Goal: Information Seeking & Learning: Understand process/instructions

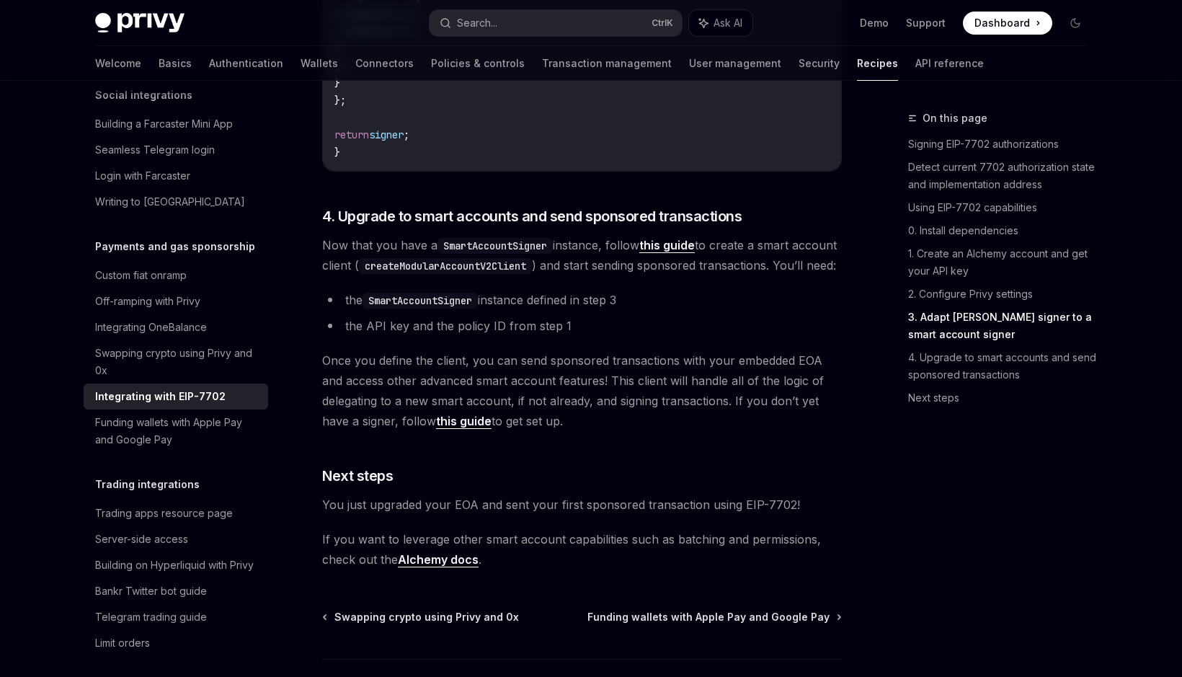
scroll to position [3245, 0]
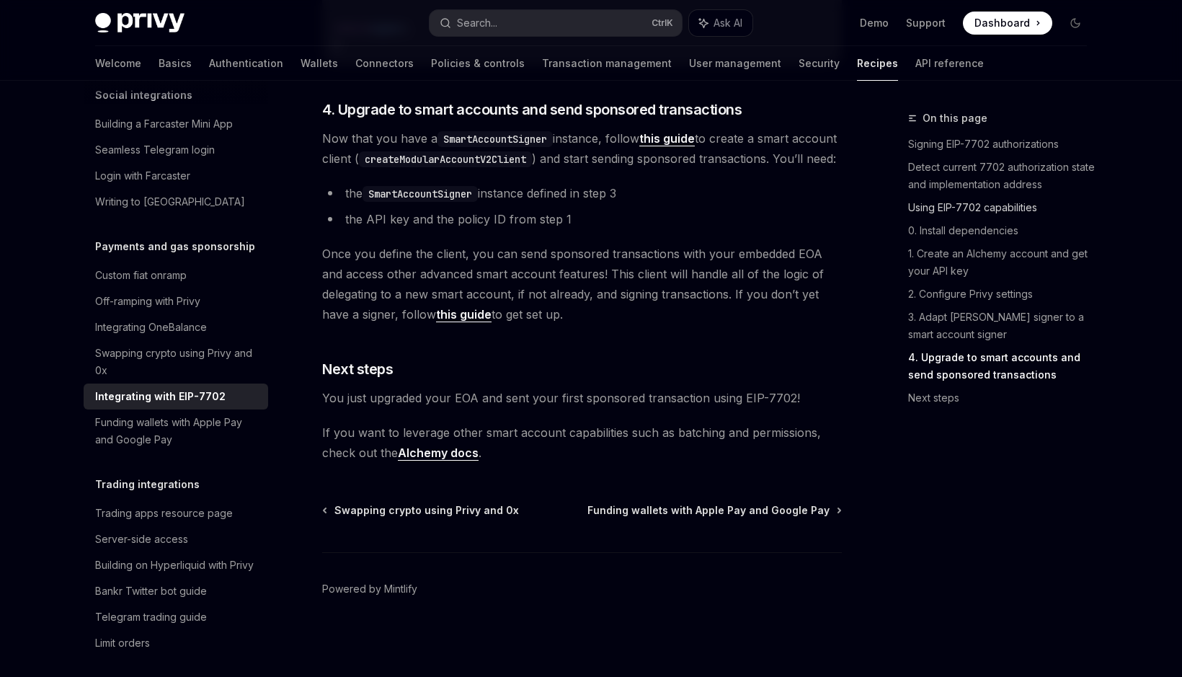
click at [939, 217] on link "Using EIP-7702 capabilities" at bounding box center [1003, 207] width 190 height 23
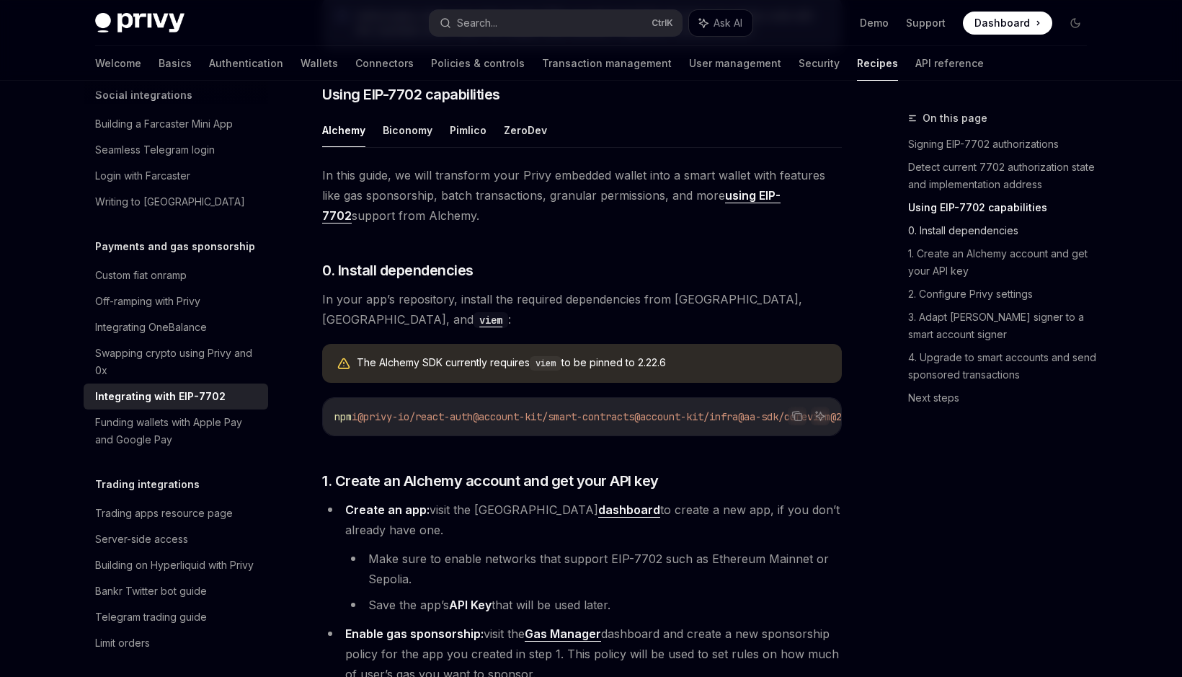
click at [998, 236] on link "0. Install dependencies" at bounding box center [1003, 230] width 190 height 23
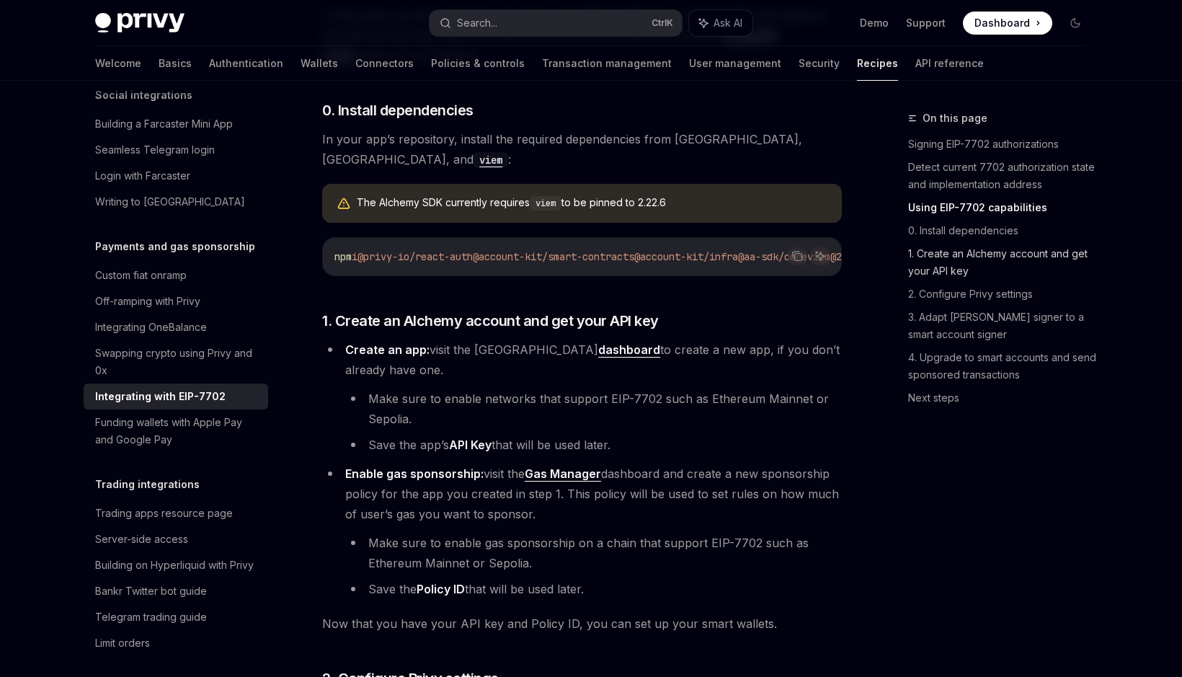
click at [984, 264] on link "1. Create an Alchemy account and get your API key" at bounding box center [1003, 262] width 190 height 40
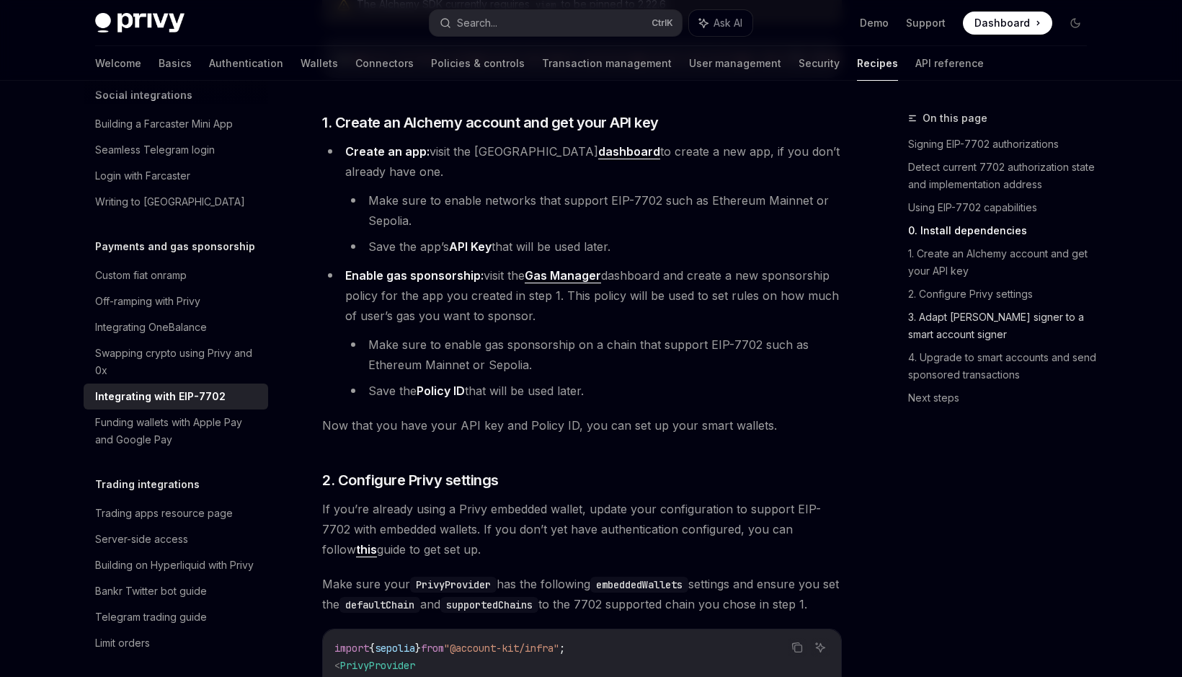
click at [967, 311] on link "3. Adapt [PERSON_NAME] signer to a smart account signer" at bounding box center [1003, 326] width 190 height 40
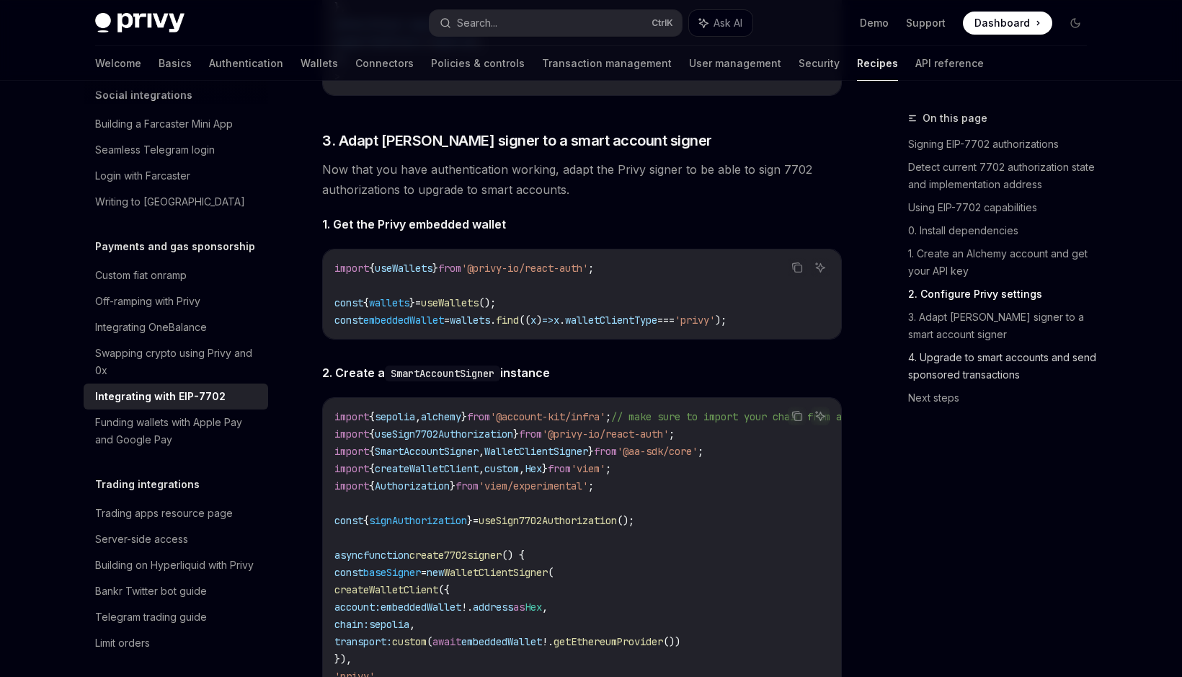
click at [956, 374] on link "4. Upgrade to smart accounts and send sponsored transactions" at bounding box center [1003, 366] width 190 height 40
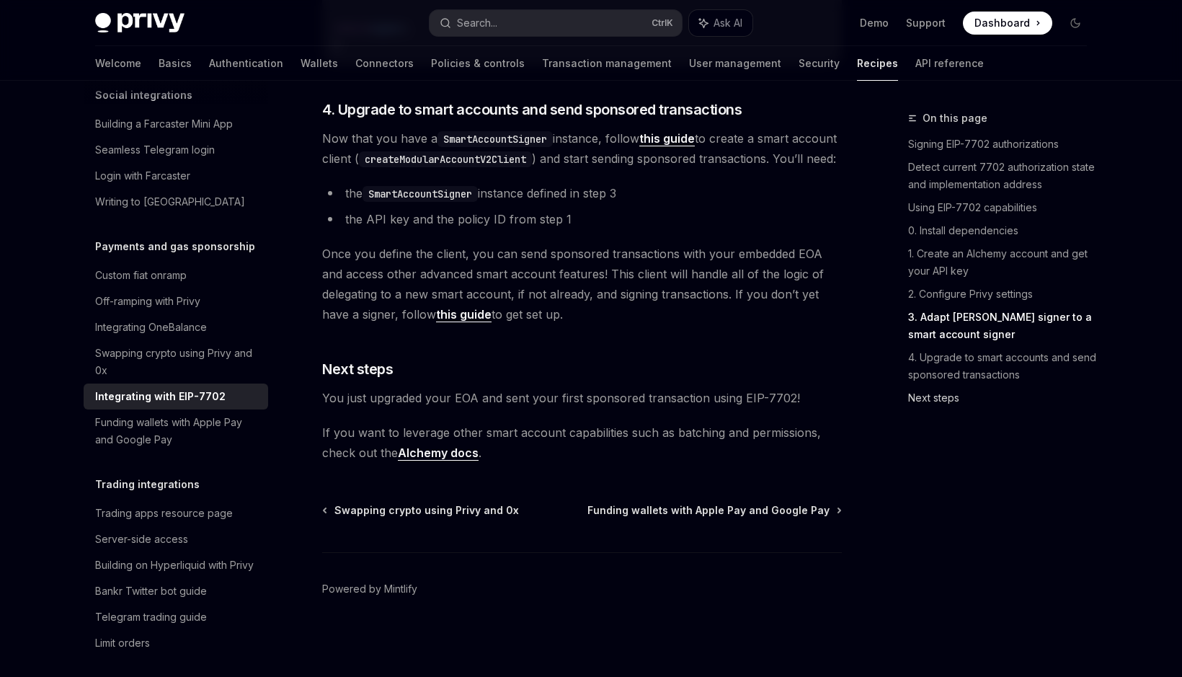
click at [944, 391] on link "Next steps" at bounding box center [1003, 397] width 190 height 23
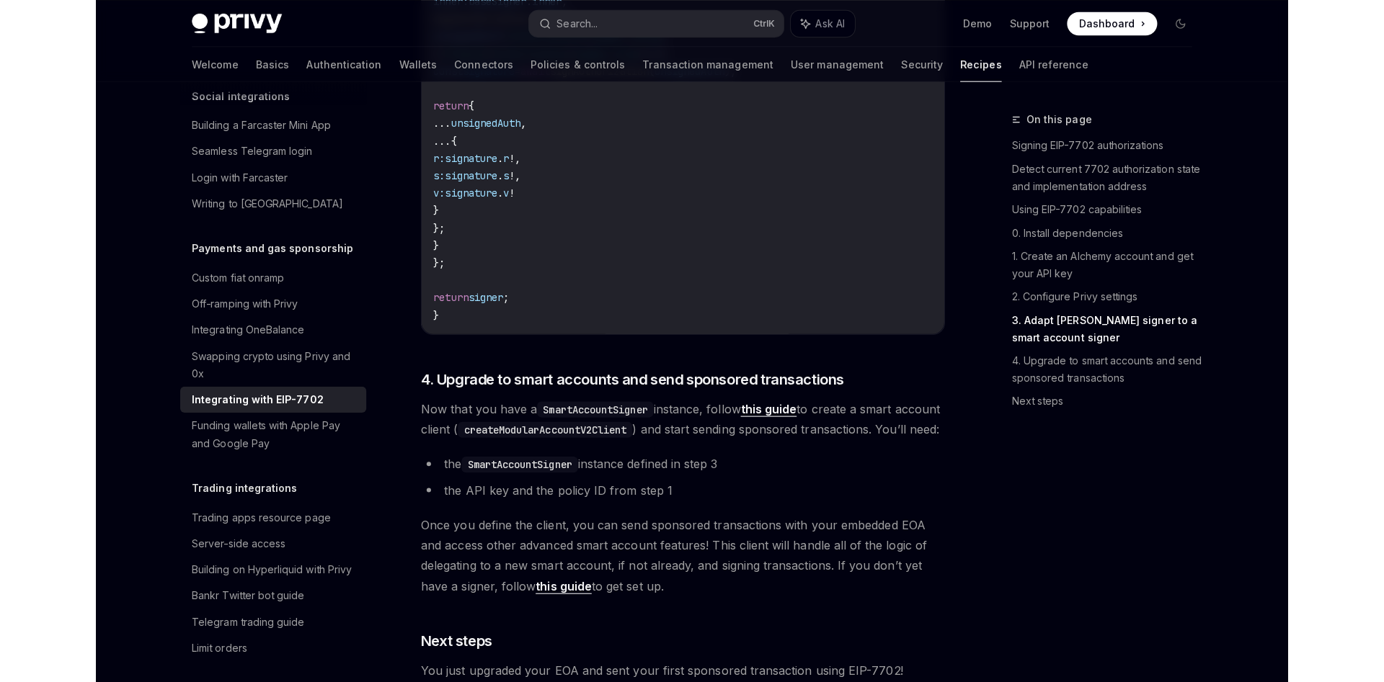
scroll to position [3098, 0]
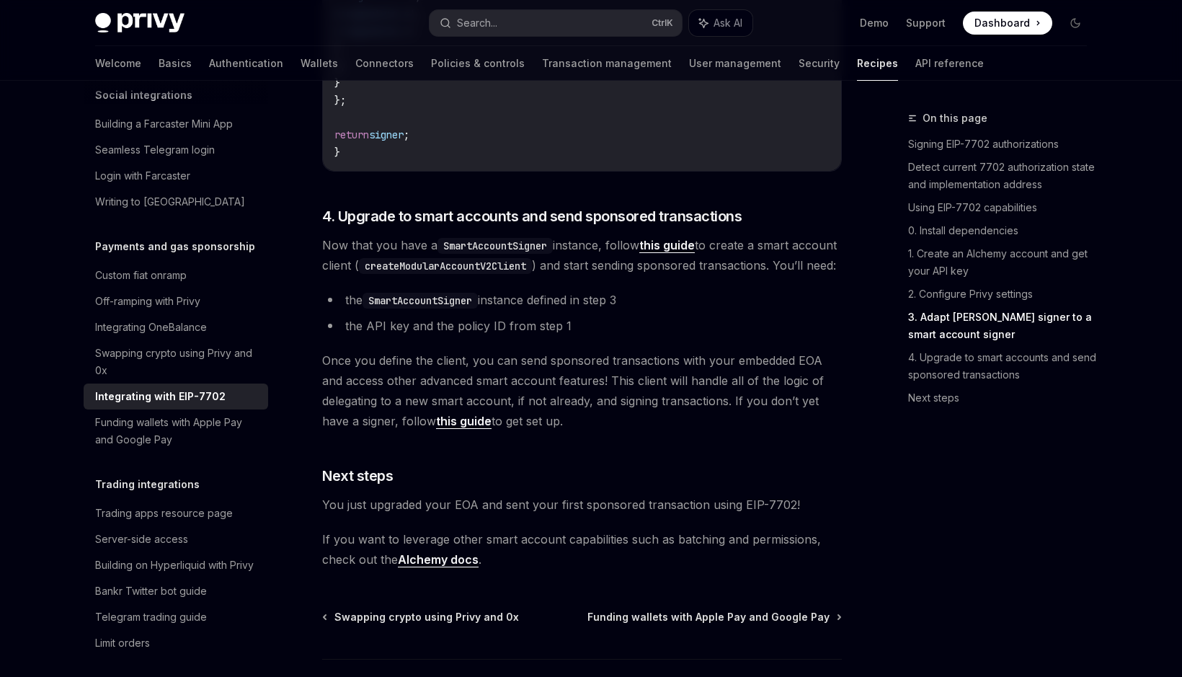
type textarea "*"
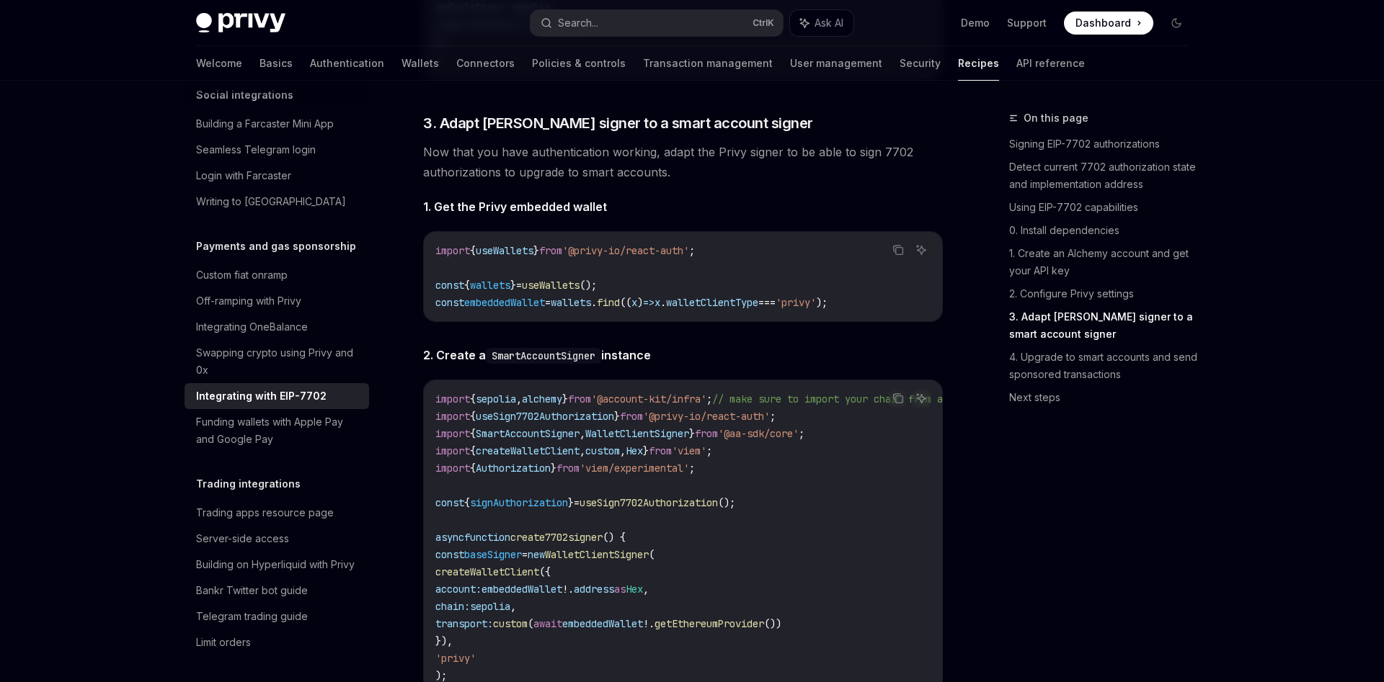
scroll to position [2069, 0]
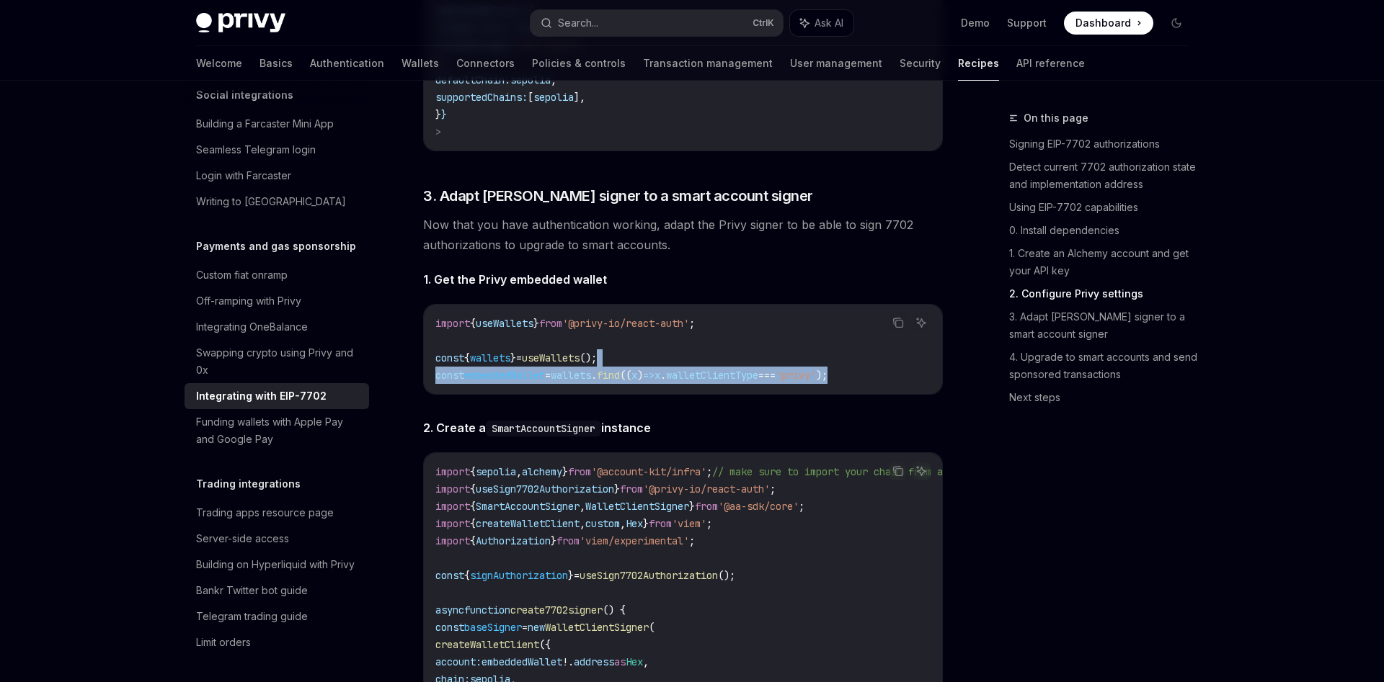
drag, startPoint x: 775, startPoint y: 386, endPoint x: 896, endPoint y: 387, distance: 121.1
click at [894, 384] on code "import { useWallets } from '@privy-io/react-auth' ; const { wallets } = useWall…" at bounding box center [682, 349] width 495 height 69
click at [896, 384] on code "import { useWallets } from '@privy-io/react-auth' ; const { wallets } = useWall…" at bounding box center [682, 349] width 495 height 69
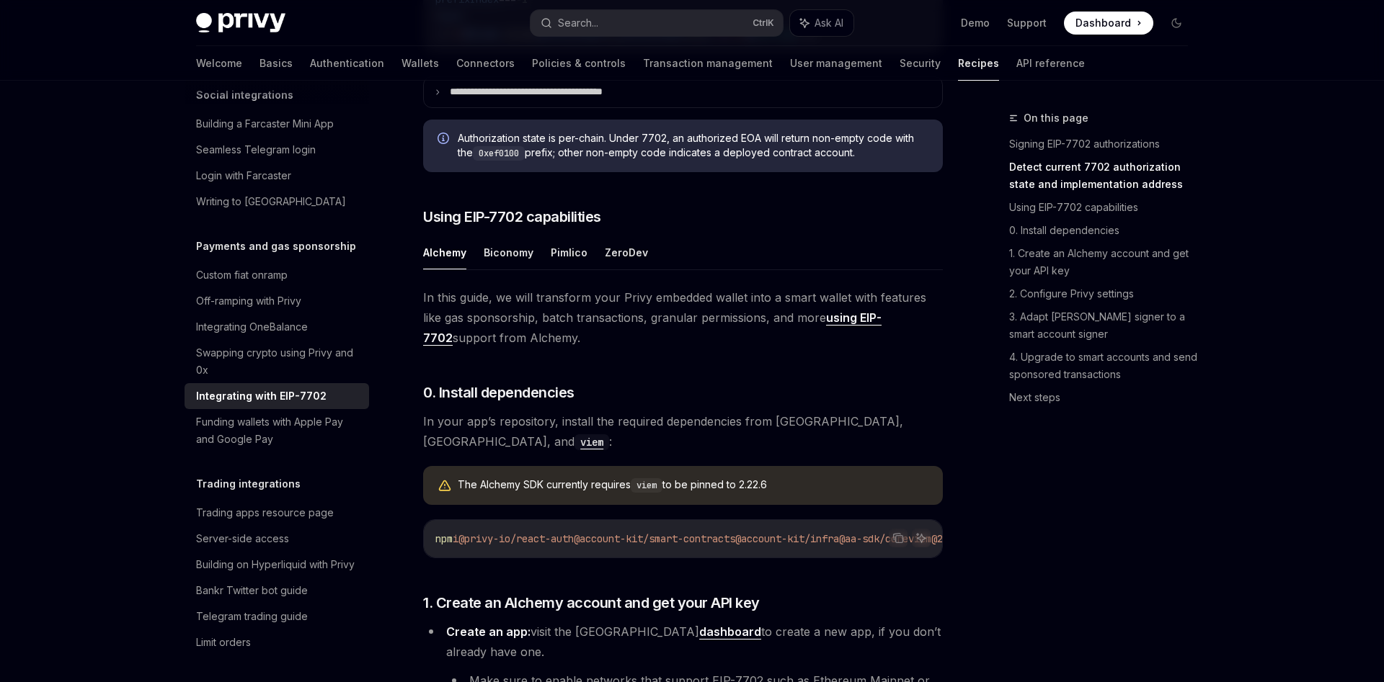
scroll to position [368, 0]
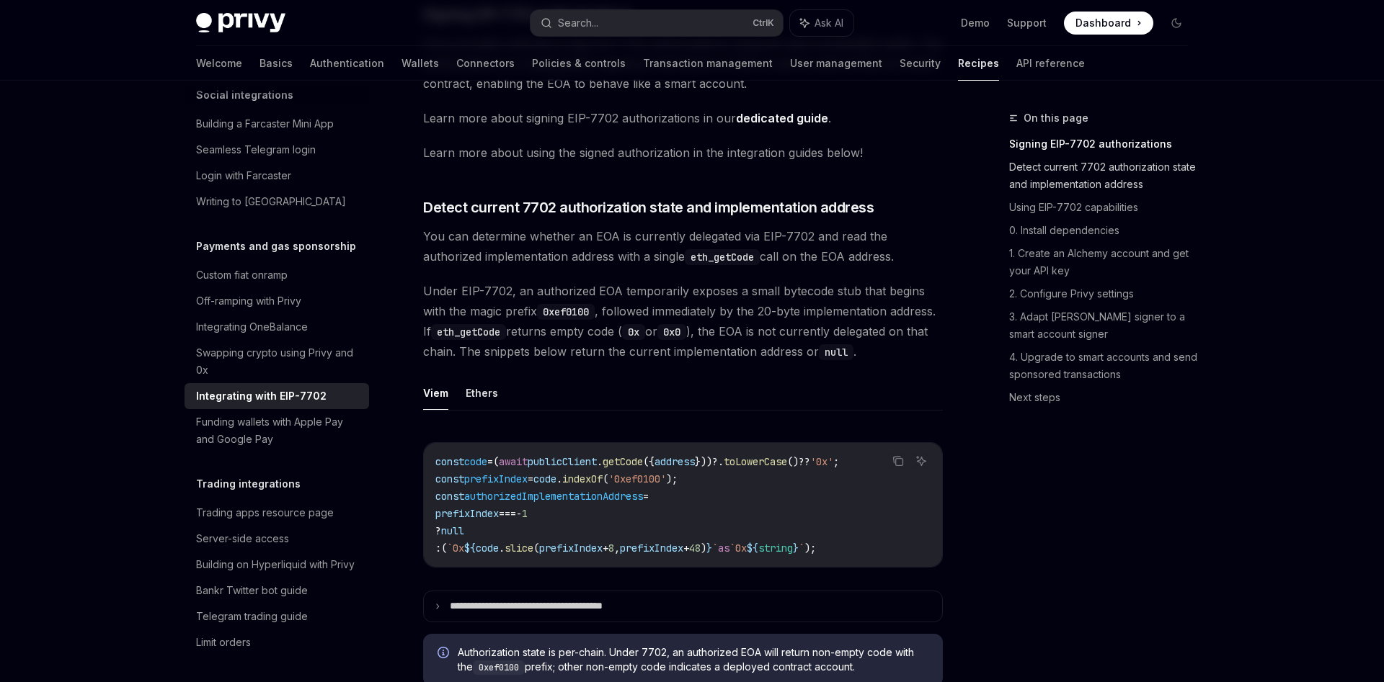
click at [1043, 184] on link "Detect current 7702 authorization state and implementation address" at bounding box center [1104, 176] width 190 height 40
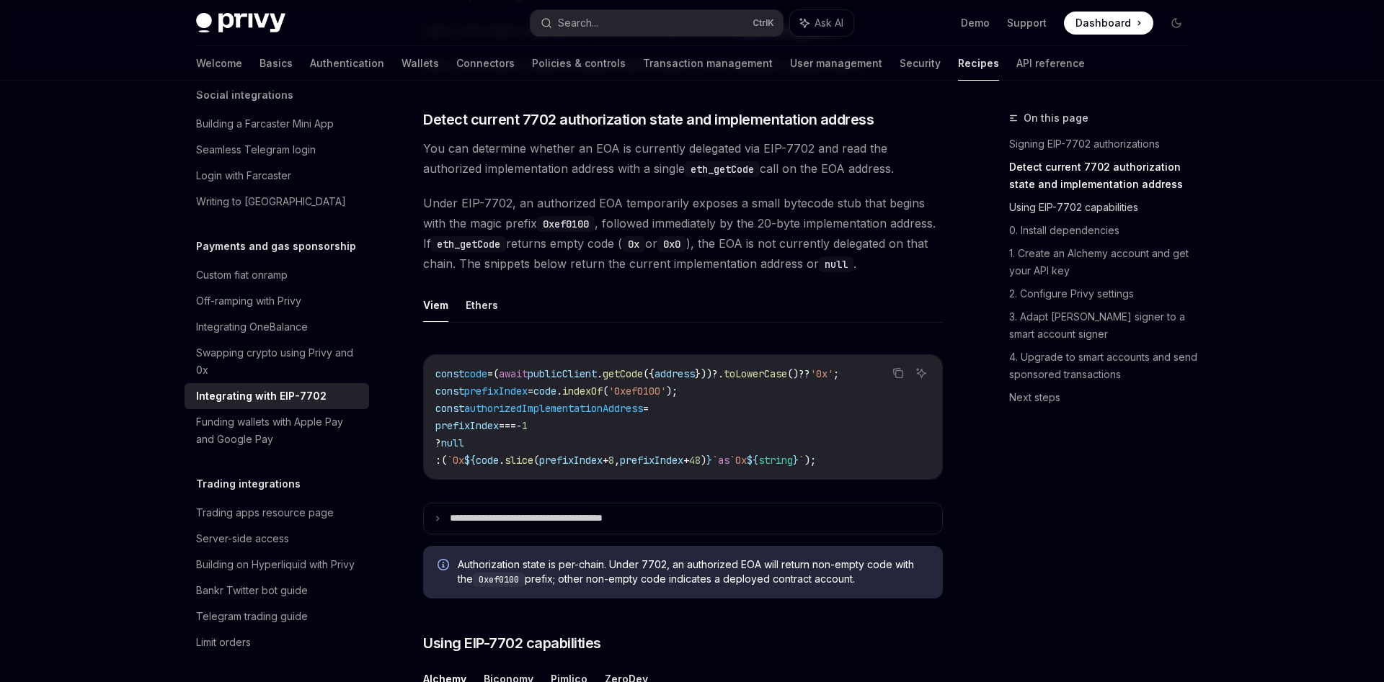
click at [1049, 215] on link "Using EIP-7702 capabilities" at bounding box center [1104, 207] width 190 height 23
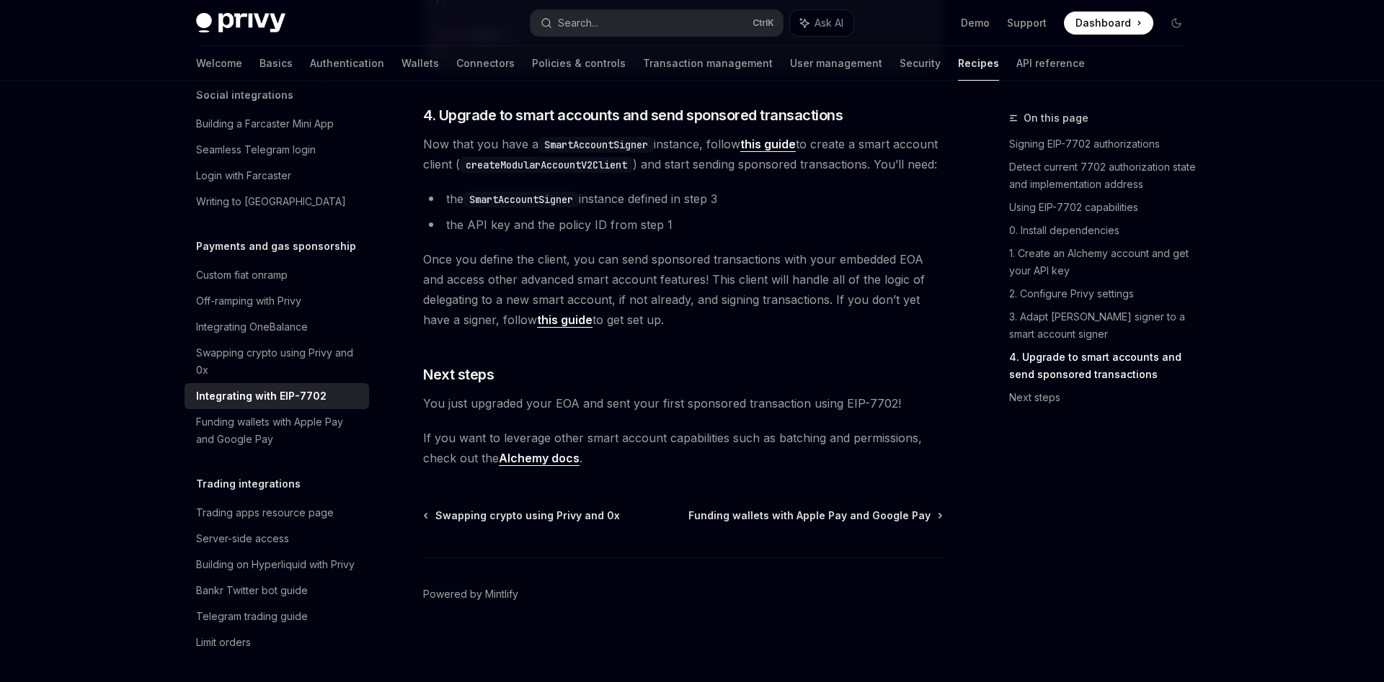
scroll to position [3239, 0]
click at [806, 267] on span "Once you define the client, you can send sponsored transactions with your embed…" at bounding box center [683, 289] width 520 height 81
